Goal: Transaction & Acquisition: Purchase product/service

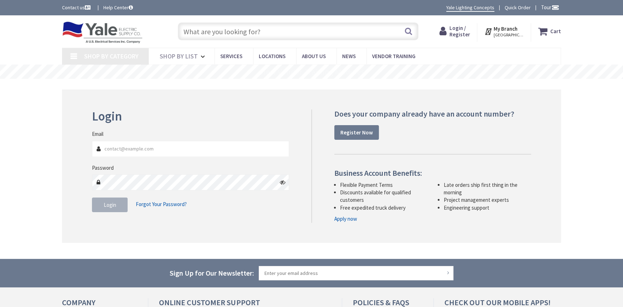
type input "[EMAIL_ADDRESS][DOMAIN_NAME]"
click at [107, 208] on button "Login" at bounding box center [110, 205] width 36 height 15
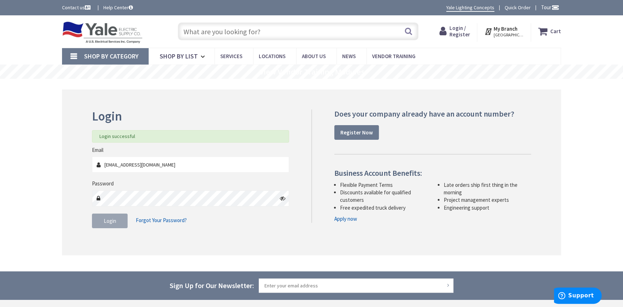
type input "Lititz Pike, [GEOGRAPHIC_DATA], [GEOGRAPHIC_DATA]"
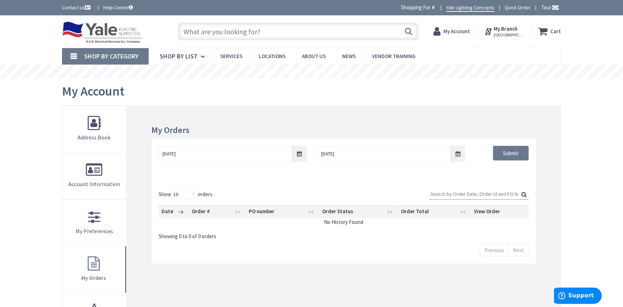
click at [245, 33] on input "text" at bounding box center [298, 31] width 241 height 18
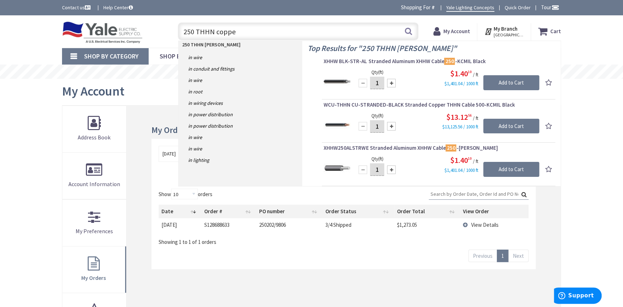
type input "250 THHN copper"
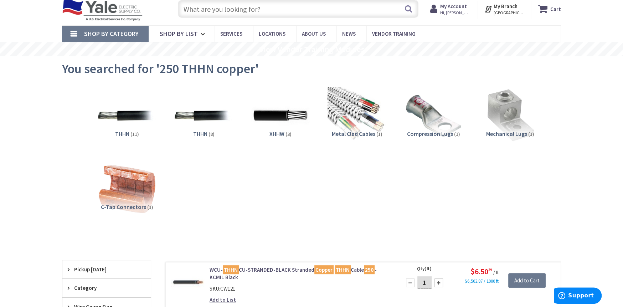
scroll to position [36, 0]
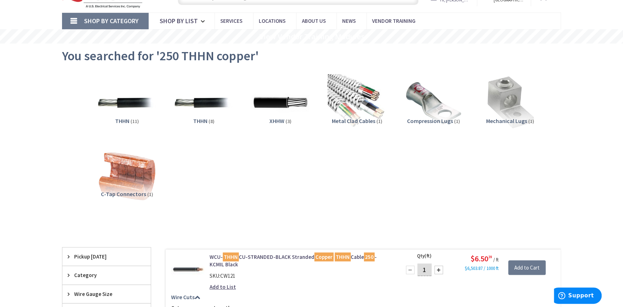
click at [119, 121] on span "THHN" at bounding box center [122, 120] width 14 height 7
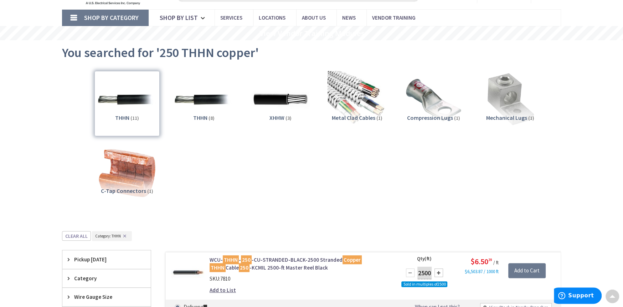
scroll to position [0, 0]
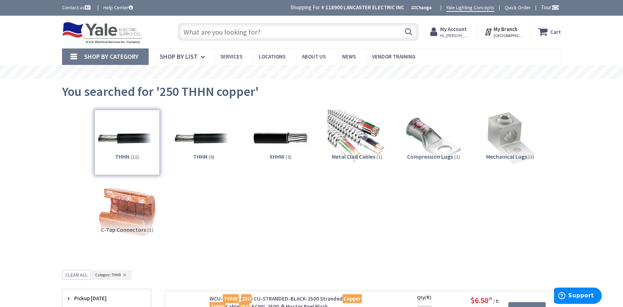
click at [229, 30] on input "text" at bounding box center [298, 32] width 241 height 18
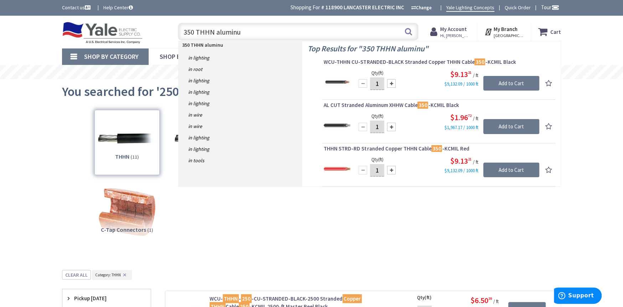
type input "350 THHN aluminum"
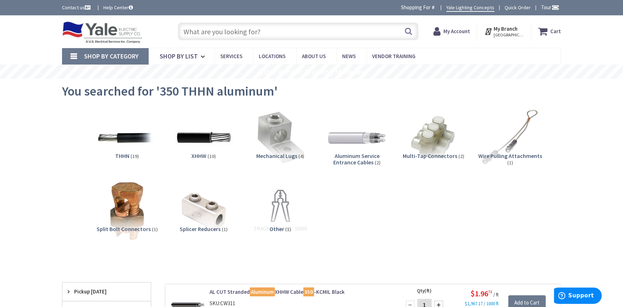
click at [121, 156] on span "THHN" at bounding box center [122, 155] width 14 height 7
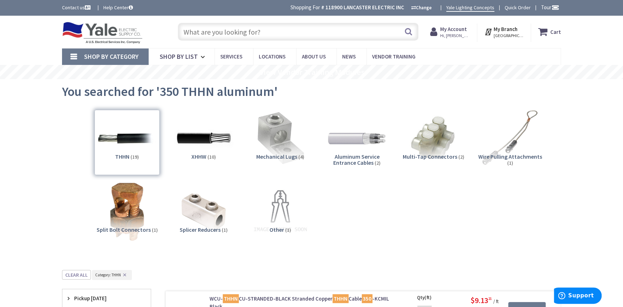
click at [224, 26] on input "text" at bounding box center [298, 32] width 241 height 18
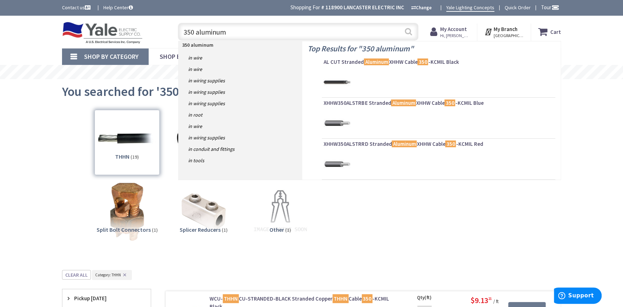
type input "350 aluminum"
click at [408, 31] on button "Search" at bounding box center [408, 32] width 9 height 16
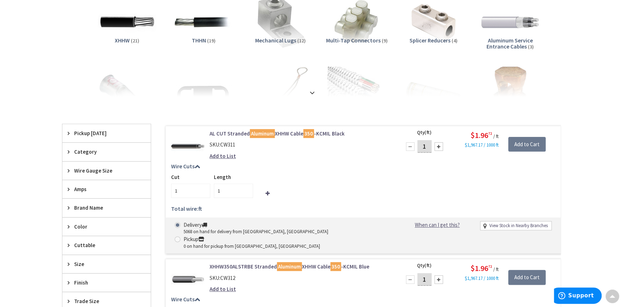
scroll to position [143, 0]
